Goal: Information Seeking & Learning: Learn about a topic

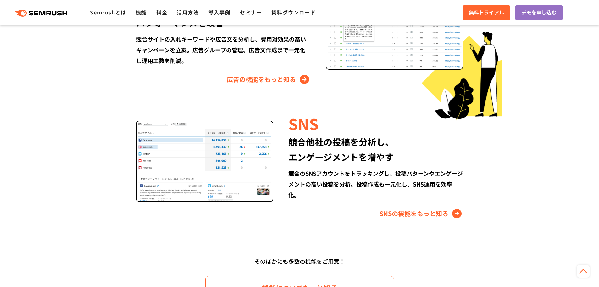
click at [481, 84] on div "広告 競合の広告戦略を可視化、 パフォーマンスを改善 競合サイトの入札キーワードや広告文を分析し、費用対効果の高いキャンペーンを立案。広告グループの管理、広告…" at bounding box center [300, 32] width 362 height 106
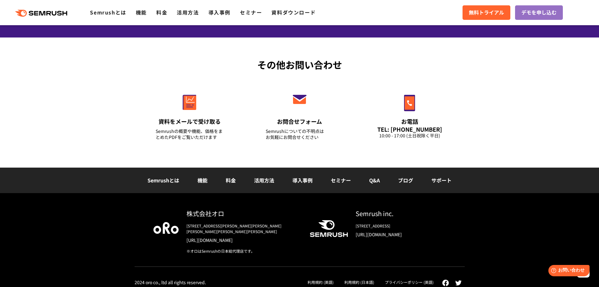
click at [435, 179] on link "サポート" at bounding box center [442, 180] width 20 height 8
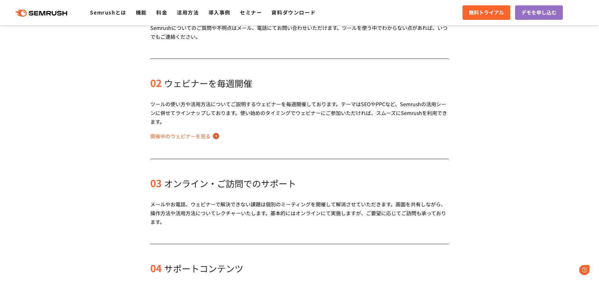
scroll to position [807, 0]
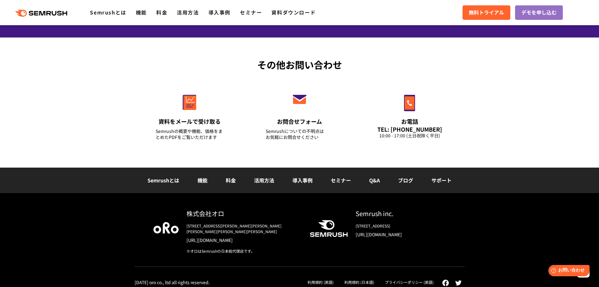
click at [406, 182] on link "ブログ" at bounding box center [405, 180] width 15 height 8
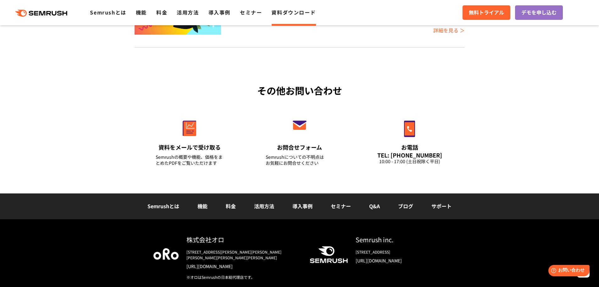
scroll to position [215, 0]
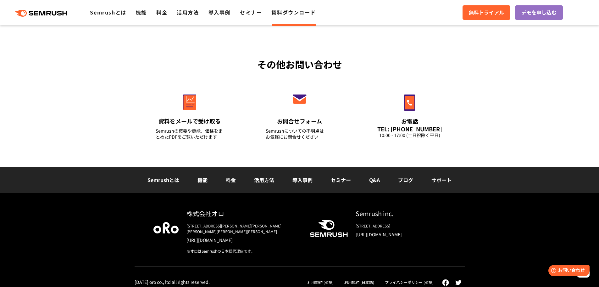
click at [228, 225] on div "[STREET_ADDRESS][PERSON_NAME][PERSON_NAME][PERSON_NAME][PERSON_NAME][PERSON_NAM…" at bounding box center [243, 228] width 113 height 11
click at [218, 216] on div "株式会社オロ" at bounding box center [243, 213] width 113 height 9
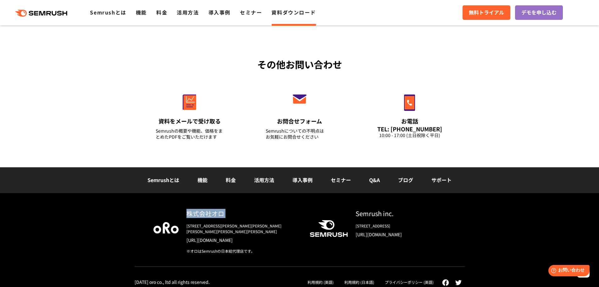
click at [218, 216] on div "株式会社オロ" at bounding box center [243, 213] width 113 height 9
click at [221, 237] on link "[URL][DOMAIN_NAME]" at bounding box center [243, 240] width 113 height 6
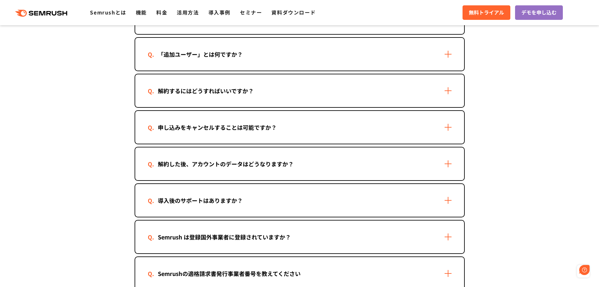
scroll to position [598, 0]
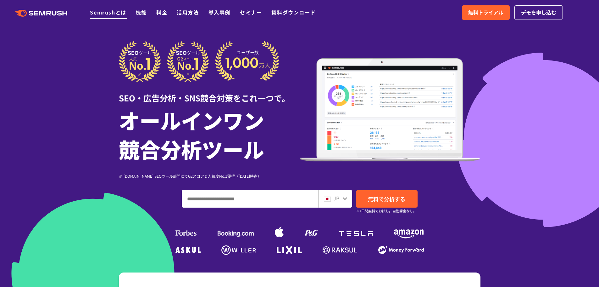
click at [105, 11] on link "Semrushとは" at bounding box center [108, 12] width 36 height 8
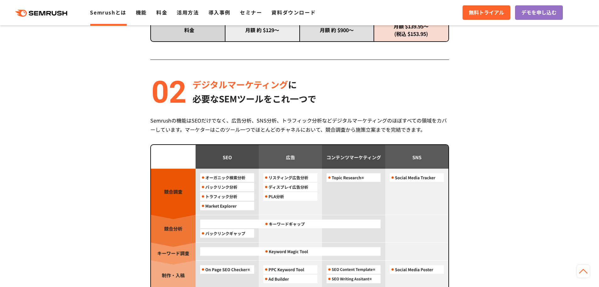
scroll to position [535, 0]
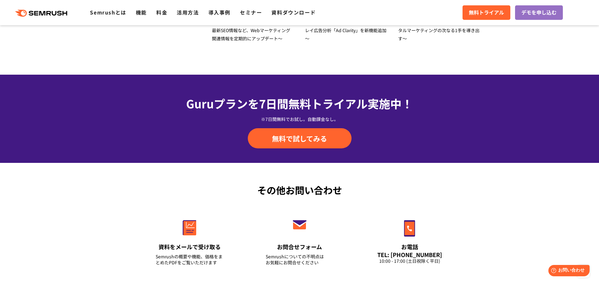
scroll to position [2202, 0]
